Goal: Obtain resource: Obtain resource

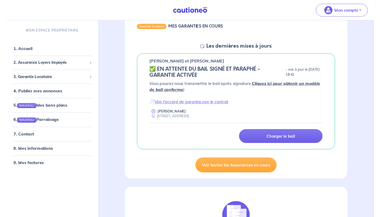
scroll to position [60, 0]
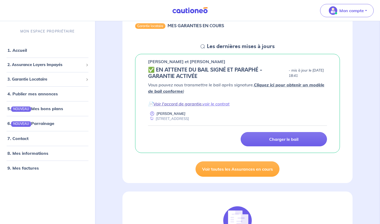
click at [190, 104] on link "Voir l'accord de garantie" at bounding box center [177, 103] width 48 height 5
click at [214, 104] on link "voir le contrat" at bounding box center [216, 103] width 27 height 5
click at [274, 86] on link "Cliquez ici pour obtenir un modèle de bail conforme" at bounding box center [236, 88] width 176 height 12
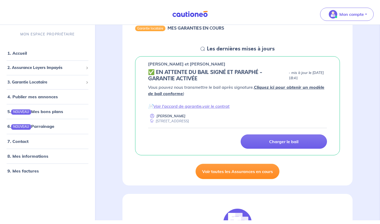
scroll to position [57, 0]
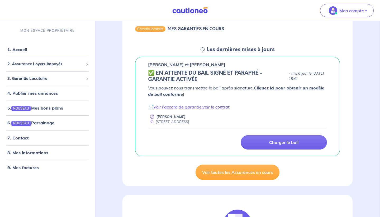
click at [214, 109] on link "voir le contrat" at bounding box center [216, 106] width 27 height 5
click at [28, 138] on link "7. Contact" at bounding box center [17, 137] width 21 height 5
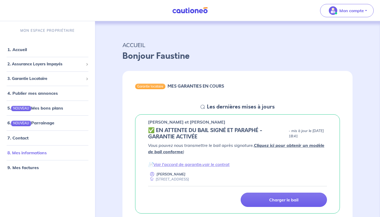
click at [47, 150] on link "8. Mes informations" at bounding box center [26, 152] width 39 height 5
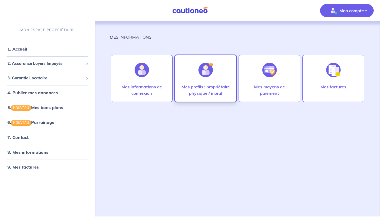
click at [198, 83] on p "Mes profils : propriétaire physique / moral" at bounding box center [205, 89] width 51 height 13
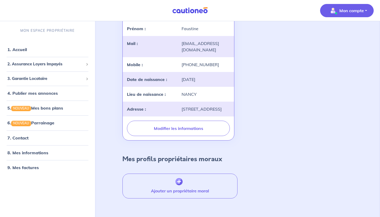
scroll to position [75, 0]
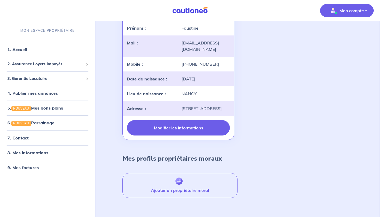
click at [162, 135] on button "Modifier les informations" at bounding box center [178, 127] width 103 height 15
select select "FR"
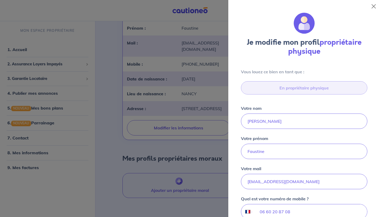
scroll to position [0, 0]
click at [375, 3] on button "Close" at bounding box center [374, 6] width 8 height 8
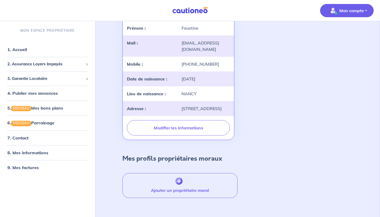
scroll to position [67, 0]
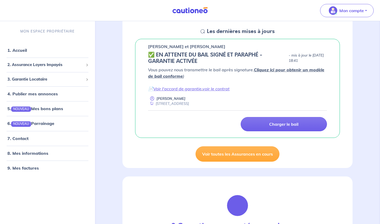
scroll to position [76, 0]
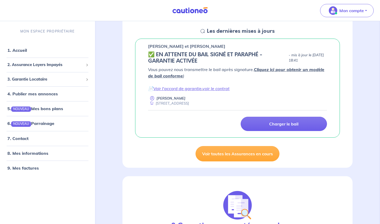
click at [281, 69] on link "Cliquez ici pour obtenir un modèle de bail conforme" at bounding box center [236, 73] width 176 height 12
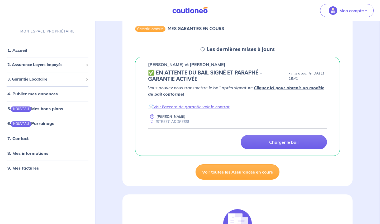
scroll to position [53, 0]
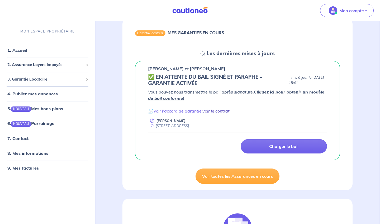
click at [211, 109] on link "voir le contrat" at bounding box center [216, 110] width 27 height 5
